Goal: Find specific page/section: Find specific page/section

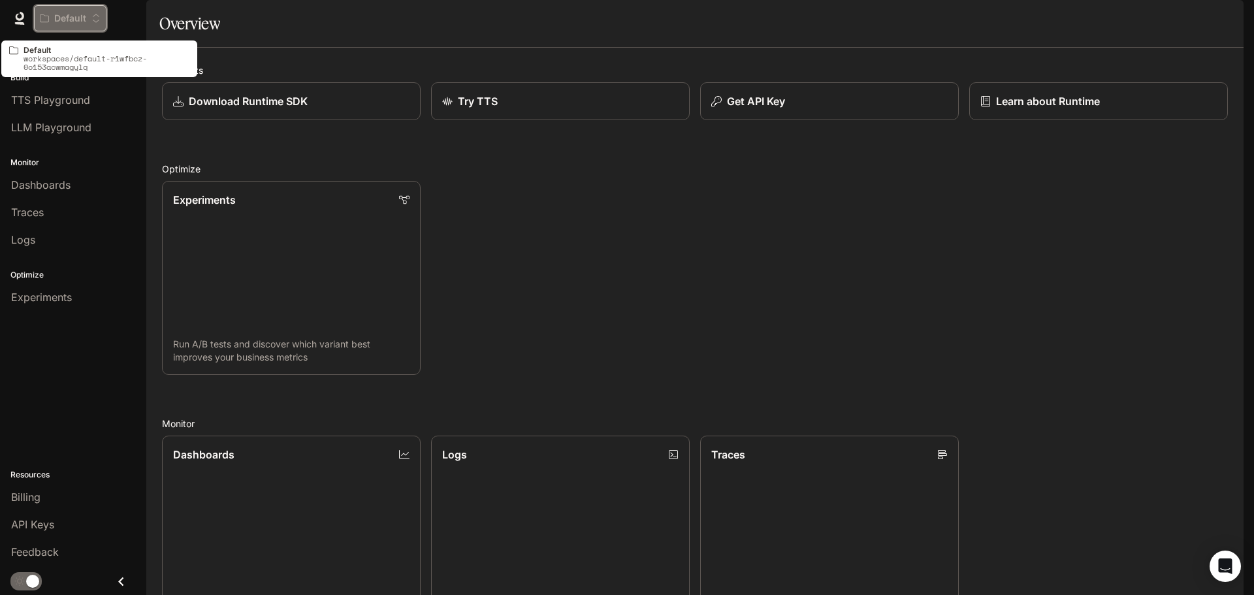
click at [64, 14] on p "Default" at bounding box center [70, 18] width 32 height 11
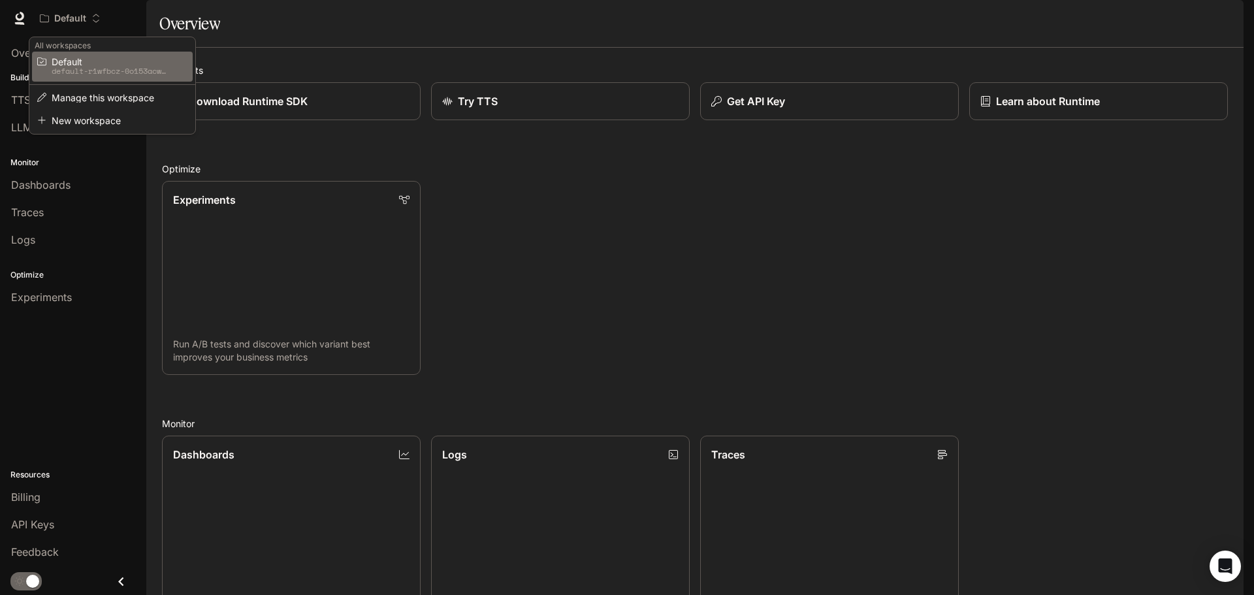
click at [308, 46] on div "Open workspace menu" at bounding box center [627, 297] width 1254 height 595
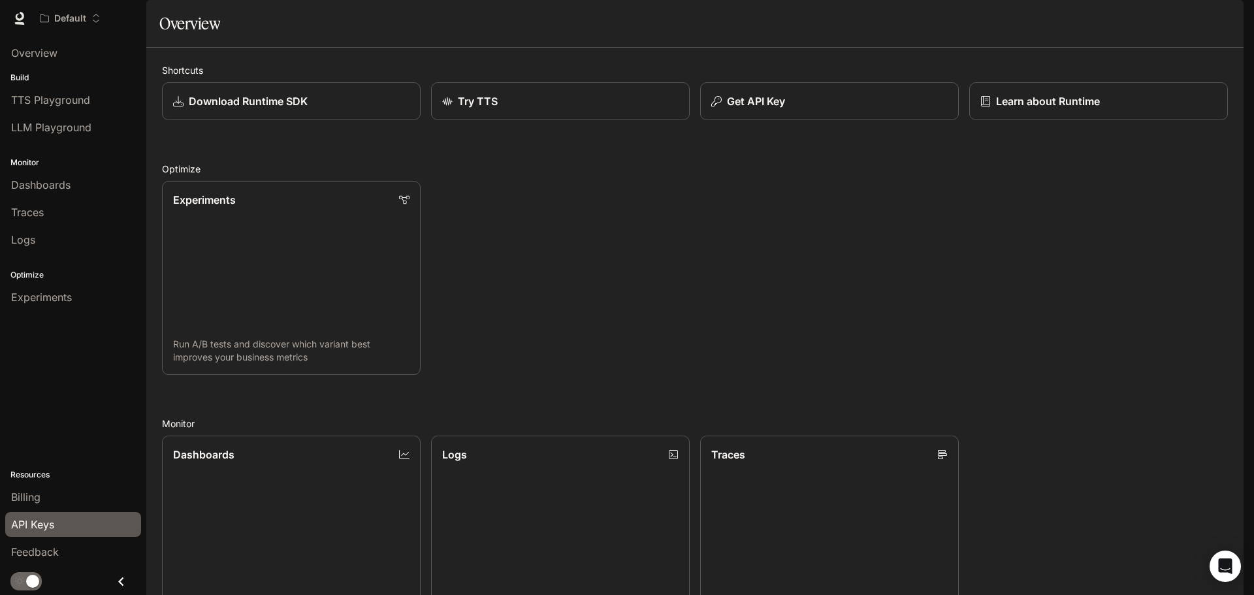
click at [44, 525] on span "API Keys" at bounding box center [32, 525] width 43 height 16
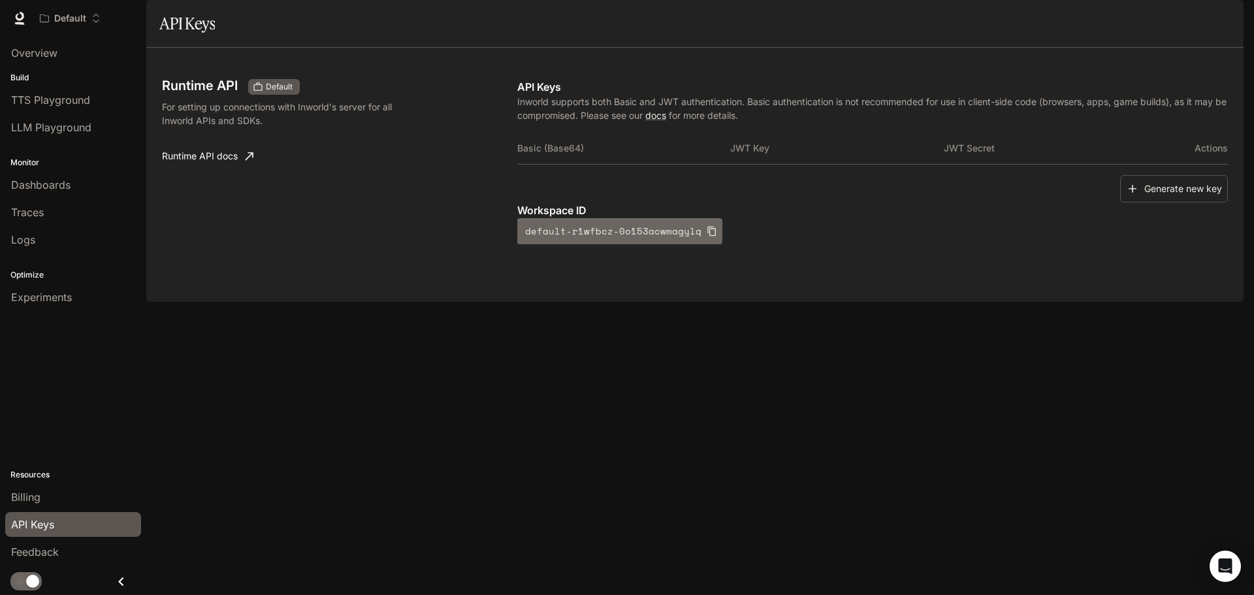
click at [707, 237] on icon "button" at bounding box center [712, 231] width 10 height 10
click at [1166, 20] on span "Documentation" at bounding box center [1168, 18] width 65 height 16
click at [303, 244] on div "Runtime API Default For setting up connections with Inworld's server for all In…" at bounding box center [339, 161] width 355 height 165
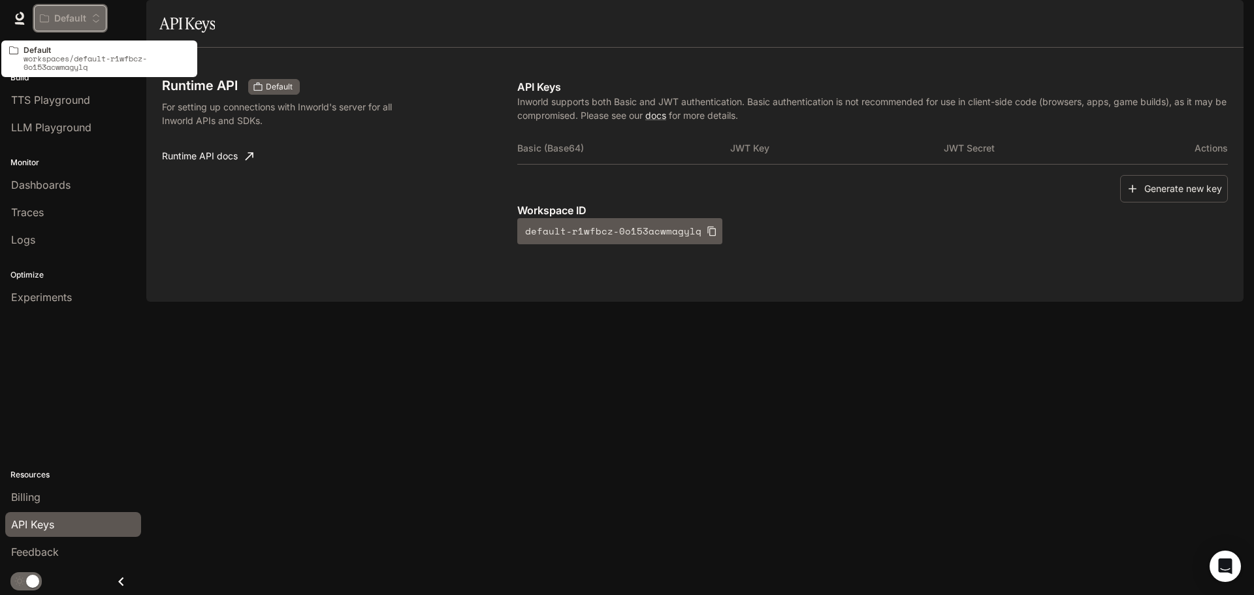
click at [79, 10] on button "Default" at bounding box center [70, 18] width 73 height 26
